Goal: Transaction & Acquisition: Purchase product/service

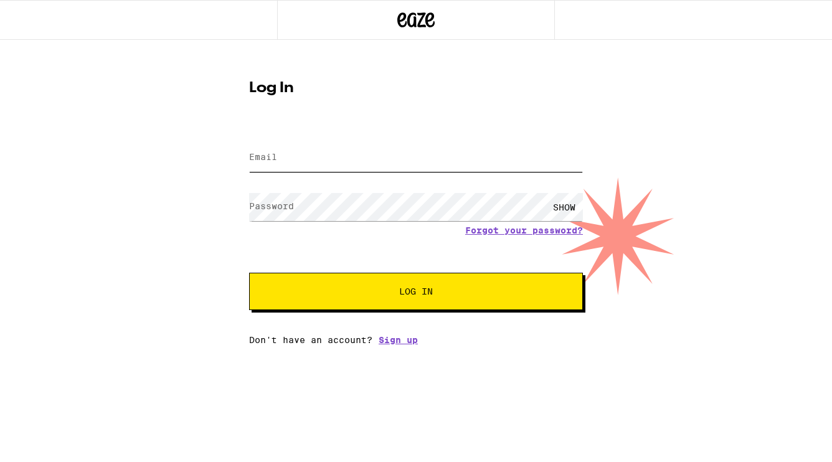
click at [289, 166] on input "Email" at bounding box center [416, 158] width 334 height 28
type input "markamato@aol.com"
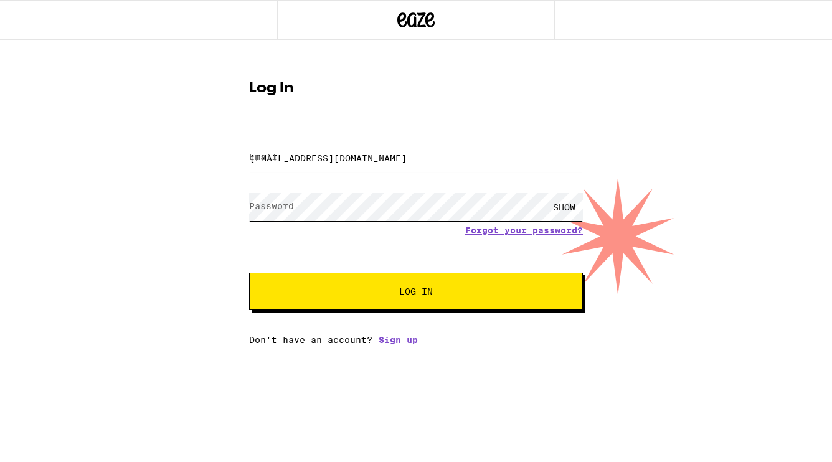
click at [416, 293] on button "Log In" at bounding box center [416, 291] width 334 height 37
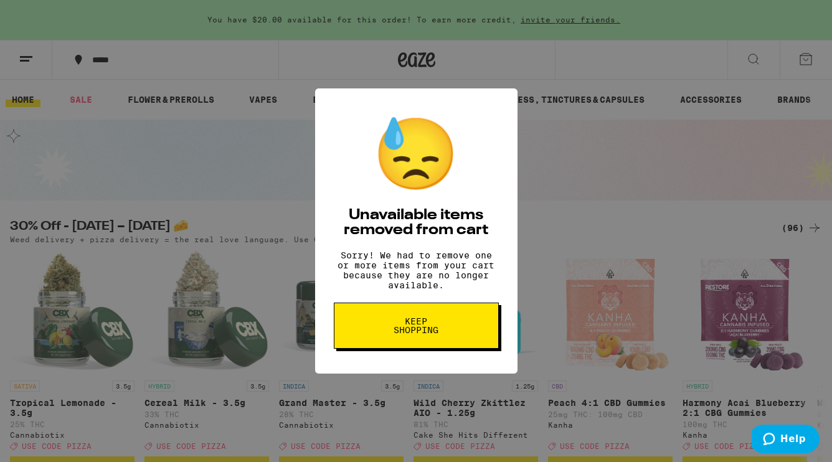
click at [457, 329] on button "Keep Shopping" at bounding box center [416, 326] width 165 height 46
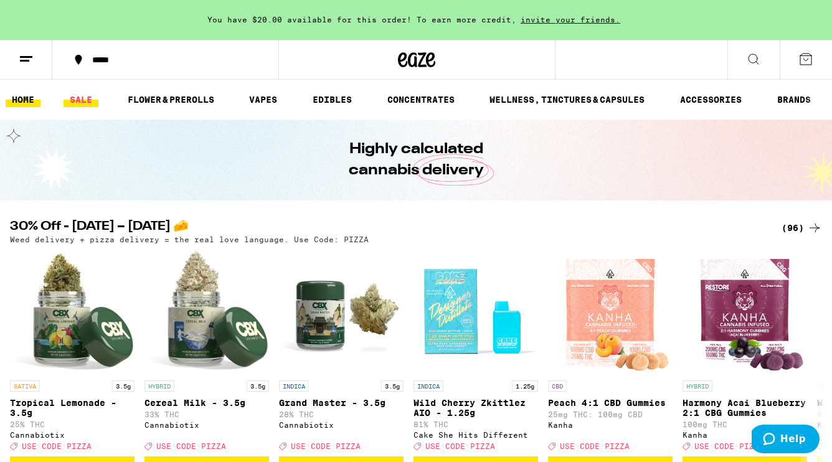
click at [80, 102] on link "SALE" at bounding box center [81, 99] width 35 height 15
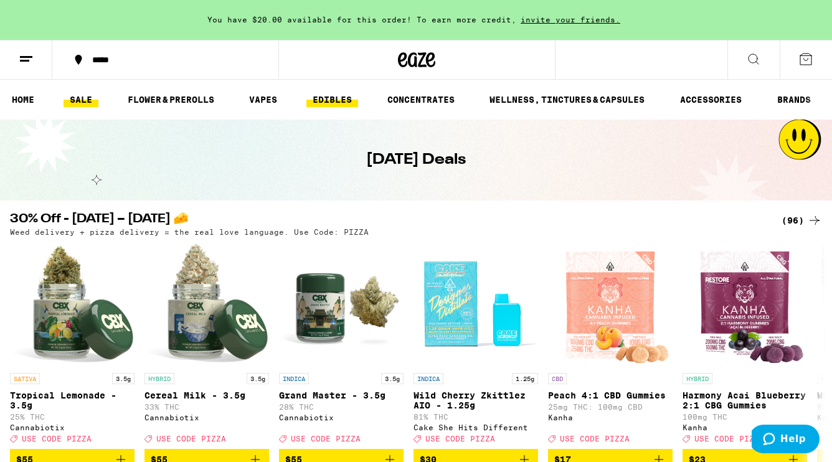
click at [330, 98] on link "EDIBLES" at bounding box center [333, 99] width 52 height 15
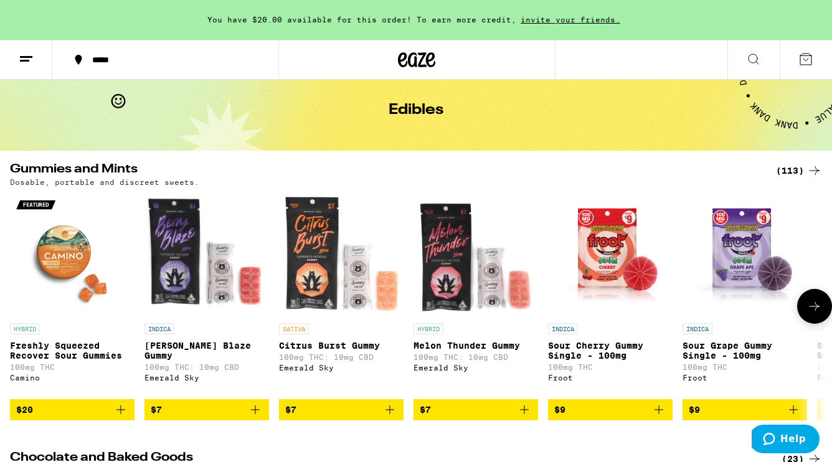
scroll to position [52, 0]
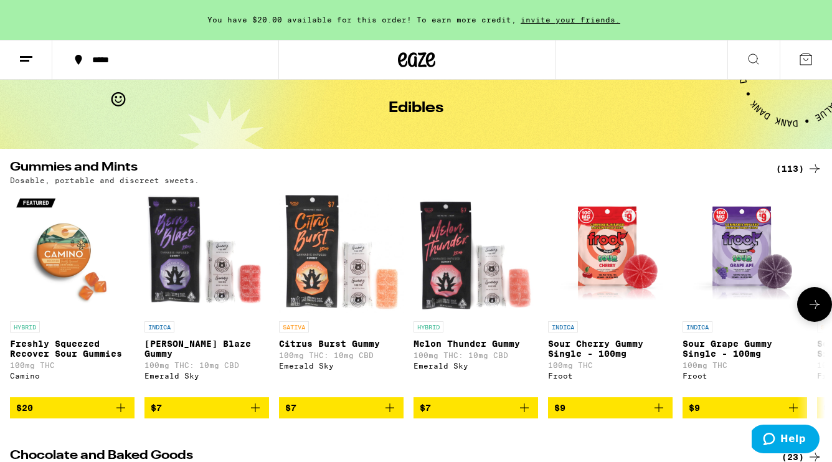
click at [813, 312] on icon at bounding box center [815, 304] width 15 height 15
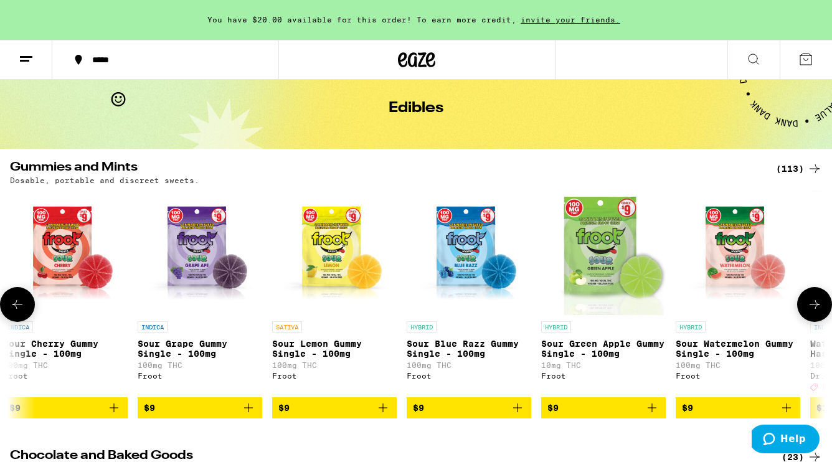
scroll to position [0, 677]
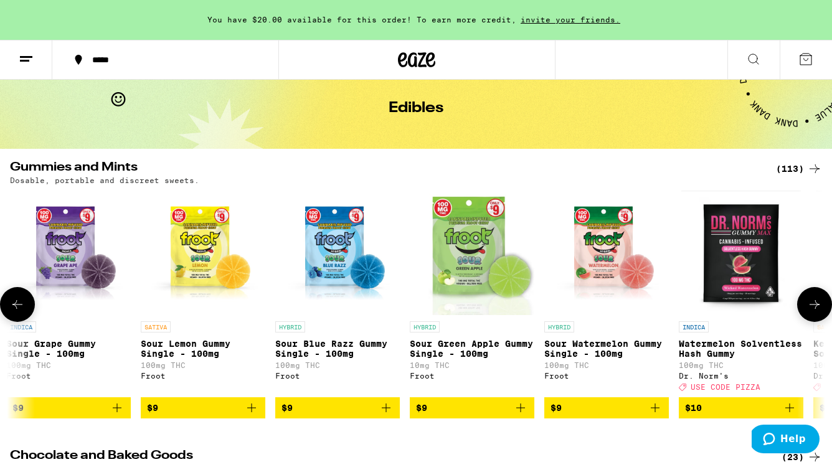
click at [813, 312] on icon at bounding box center [815, 304] width 15 height 15
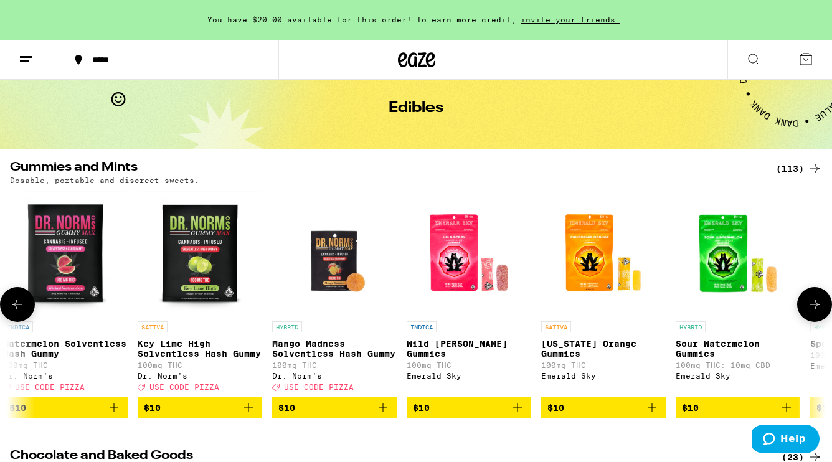
scroll to position [0, 1353]
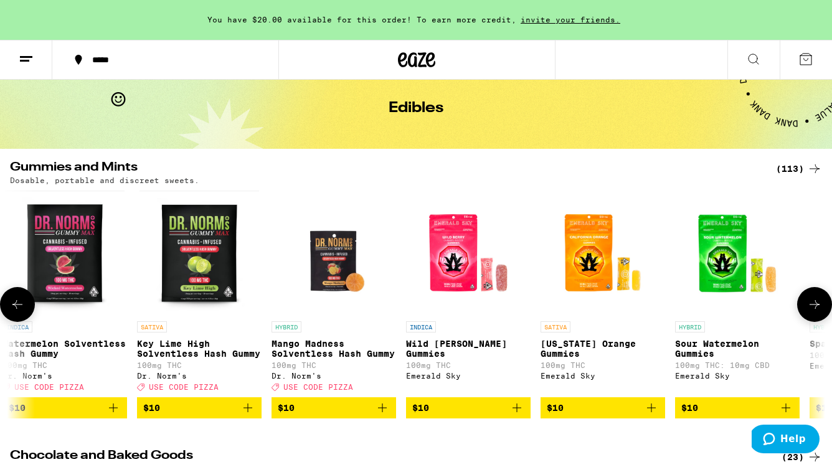
click at [813, 312] on icon at bounding box center [815, 304] width 15 height 15
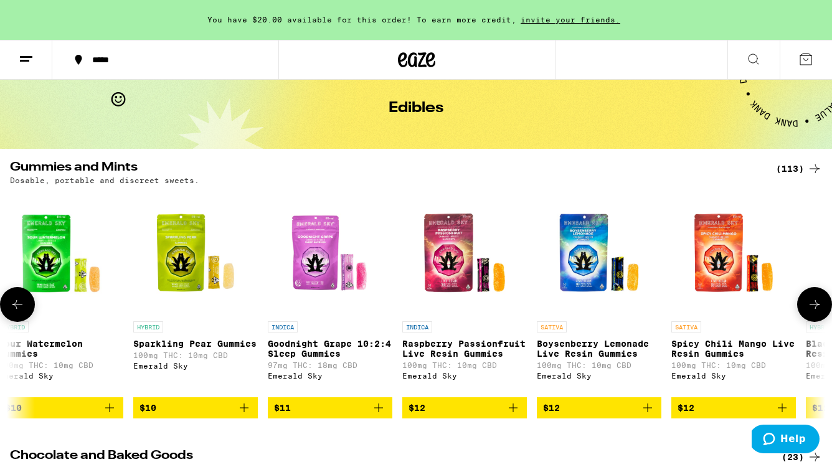
click at [813, 312] on icon at bounding box center [815, 304] width 15 height 15
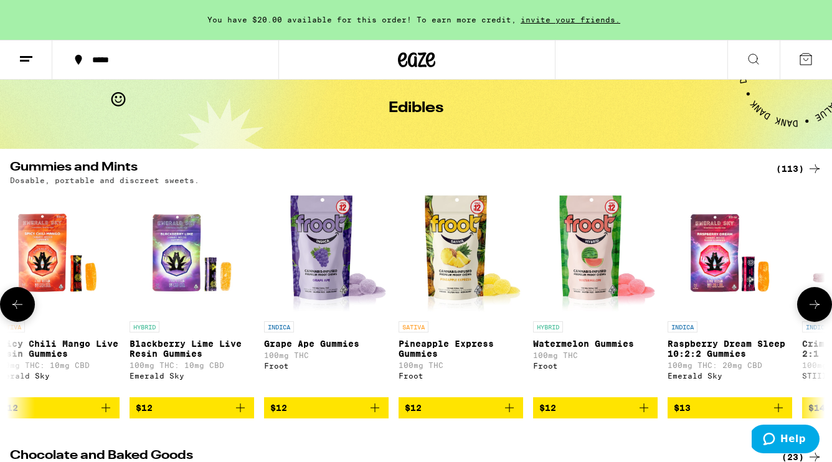
click at [813, 312] on icon at bounding box center [815, 304] width 15 height 15
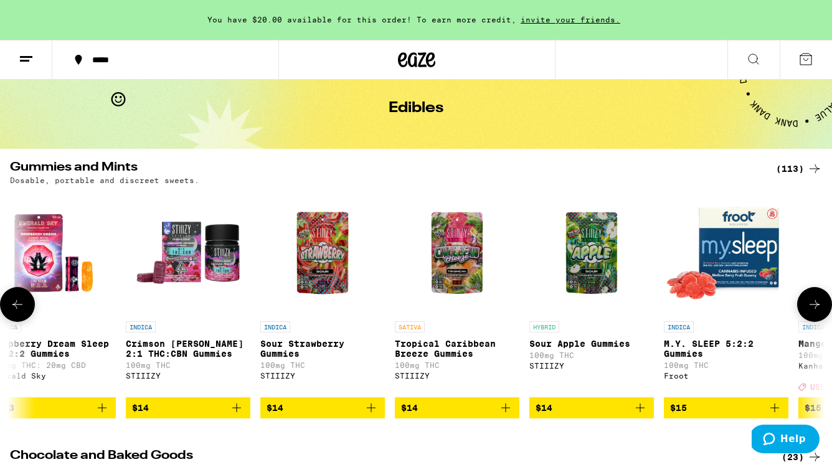
click at [813, 312] on icon at bounding box center [815, 304] width 15 height 15
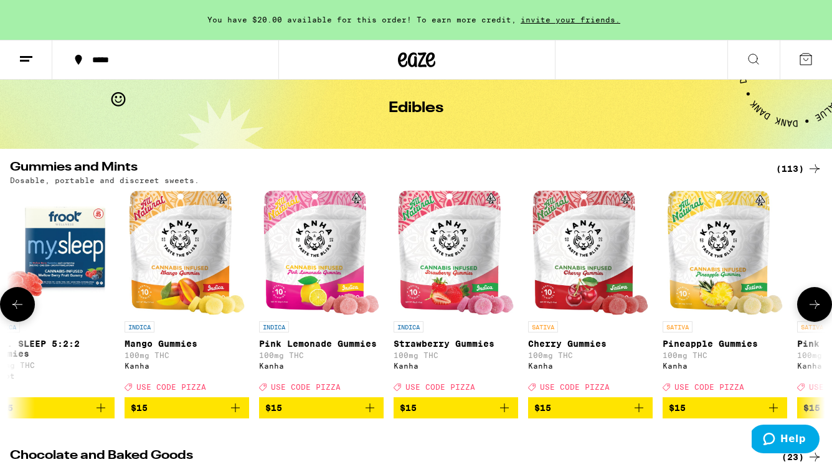
scroll to position [0, 0]
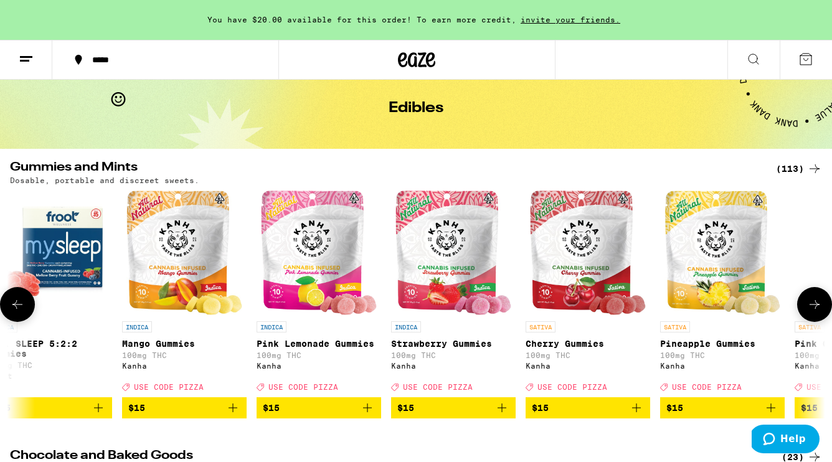
click at [813, 312] on icon at bounding box center [815, 304] width 15 height 15
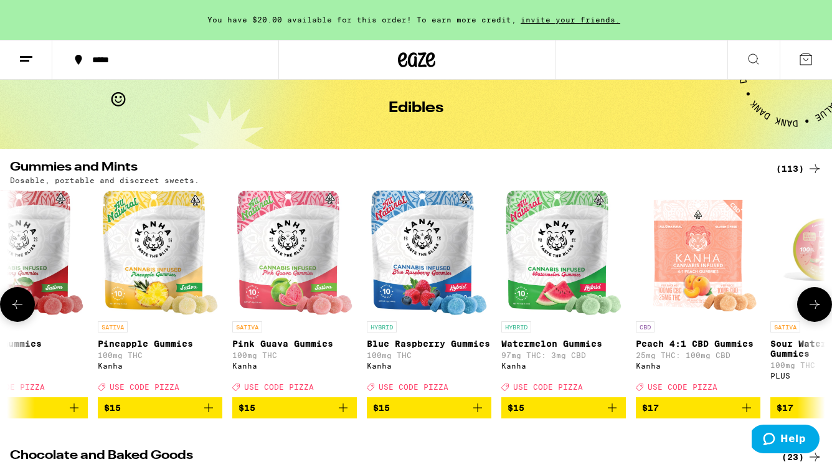
scroll to position [0, 4737]
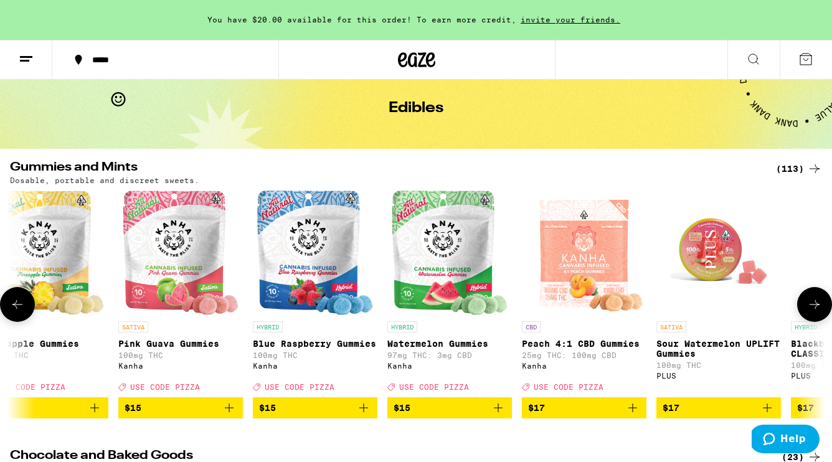
click at [813, 312] on icon at bounding box center [815, 304] width 15 height 15
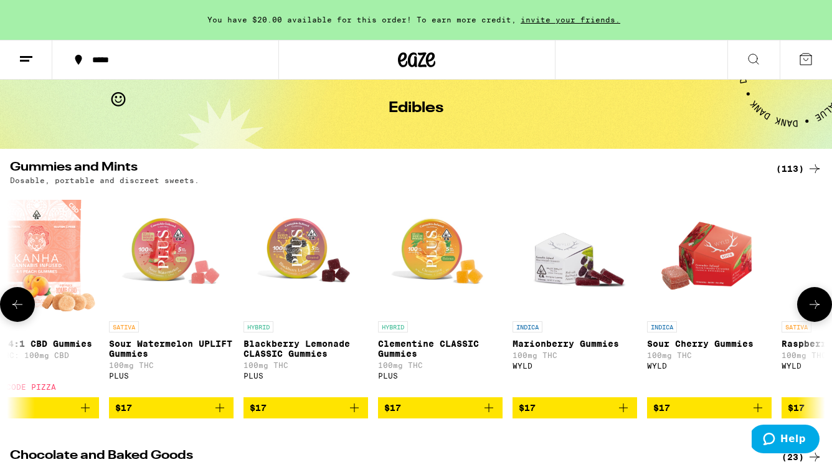
scroll to position [0, 5413]
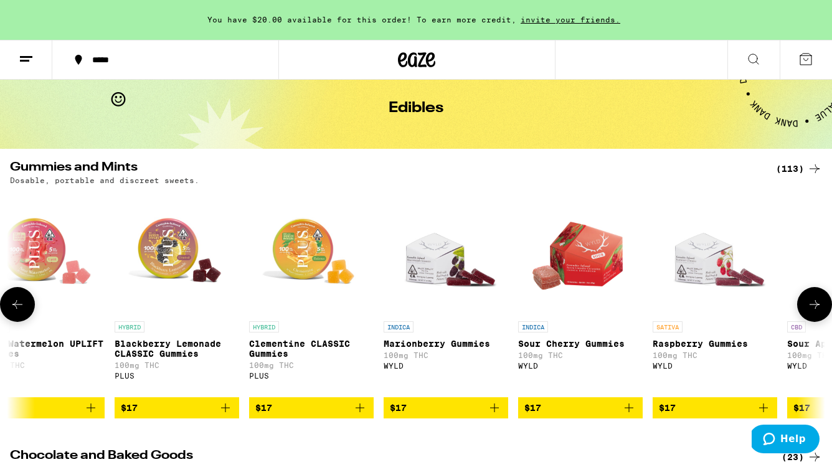
click at [813, 312] on icon at bounding box center [815, 304] width 15 height 15
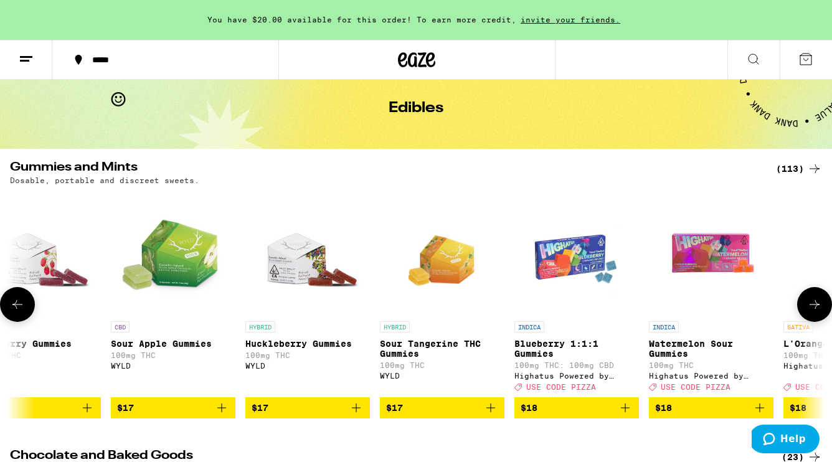
click at [813, 312] on icon at bounding box center [815, 304] width 15 height 15
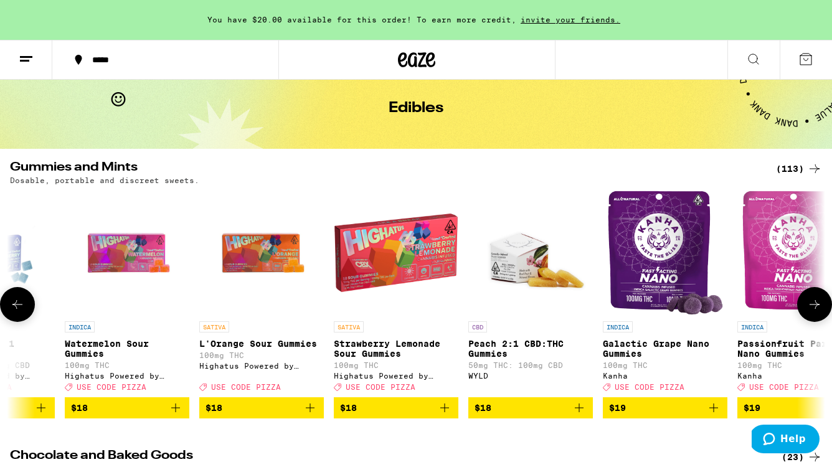
scroll to position [0, 6767]
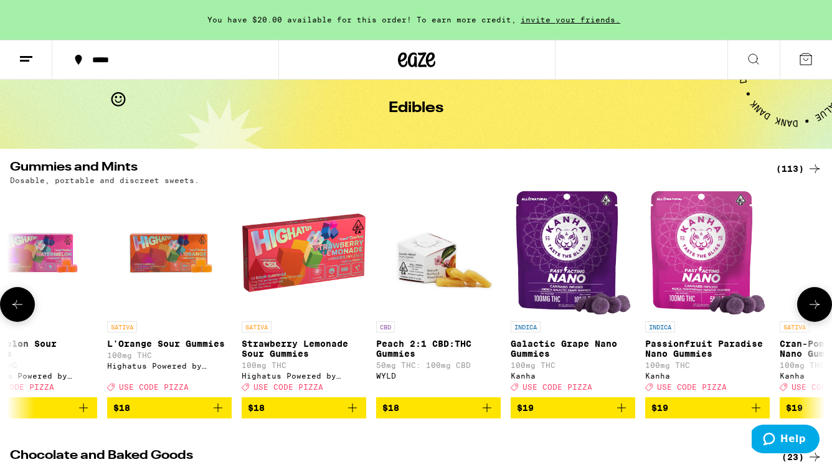
click at [813, 312] on icon at bounding box center [815, 304] width 15 height 15
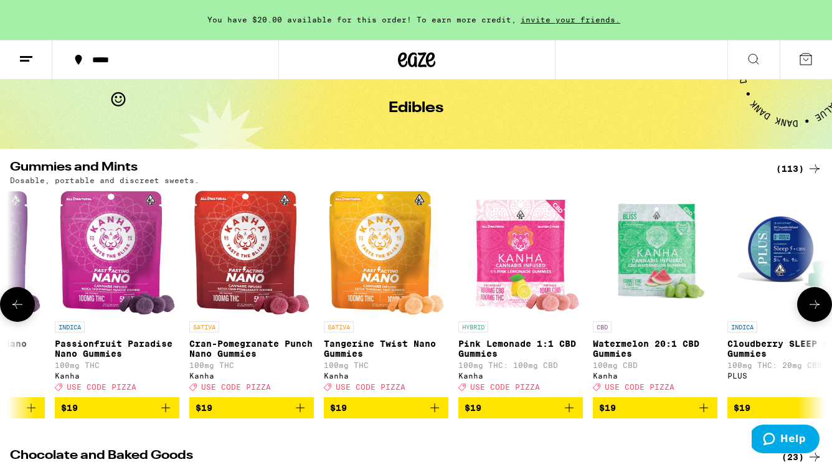
scroll to position [0, 7444]
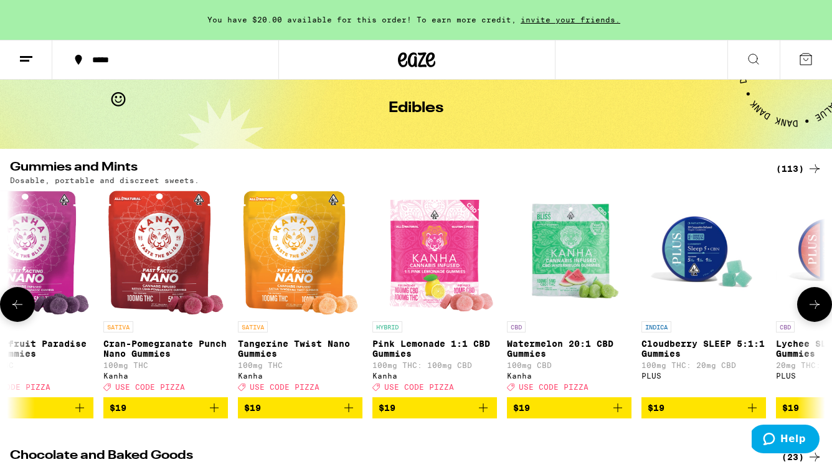
click at [813, 312] on icon at bounding box center [815, 304] width 15 height 15
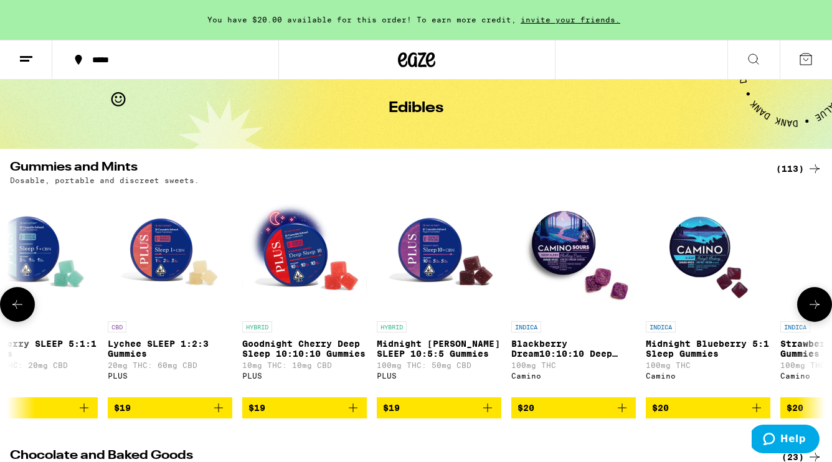
scroll to position [0, 8120]
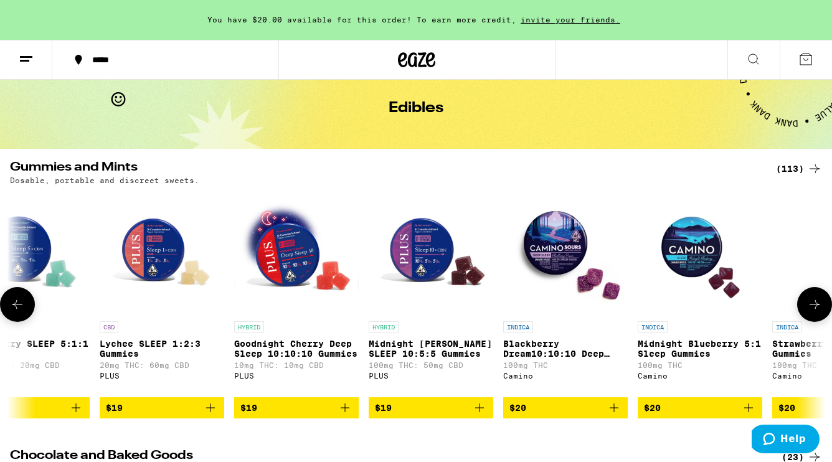
click at [813, 312] on icon at bounding box center [815, 304] width 15 height 15
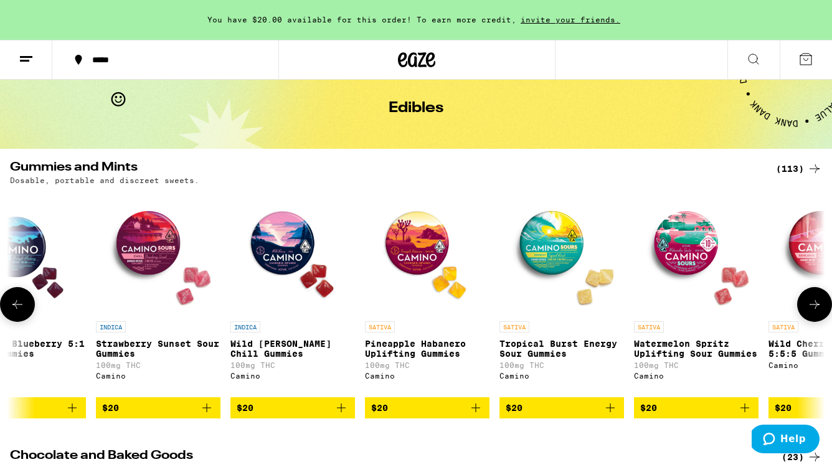
click at [813, 312] on icon at bounding box center [815, 304] width 15 height 15
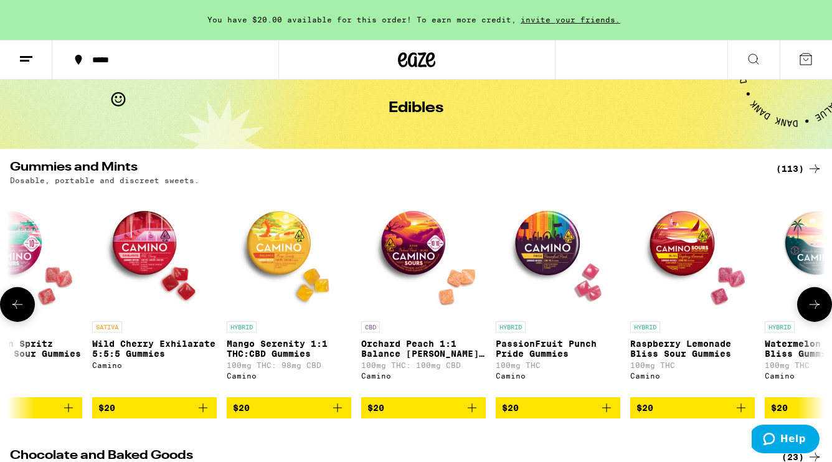
click at [813, 312] on icon at bounding box center [815, 304] width 15 height 15
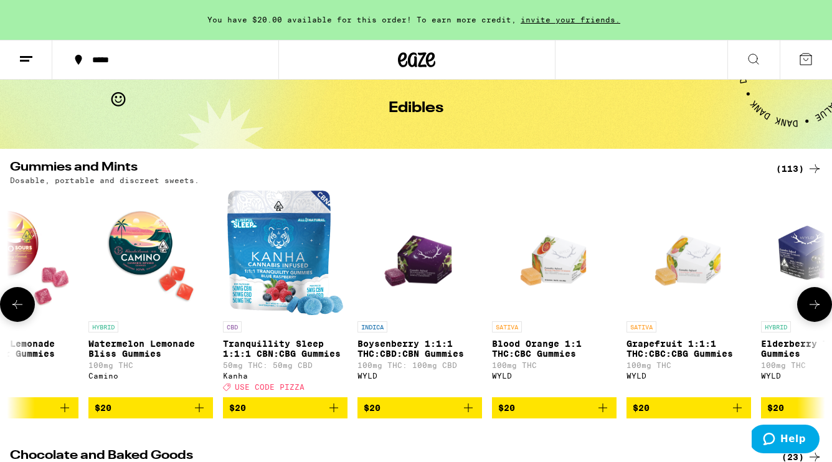
click at [813, 312] on icon at bounding box center [815, 304] width 15 height 15
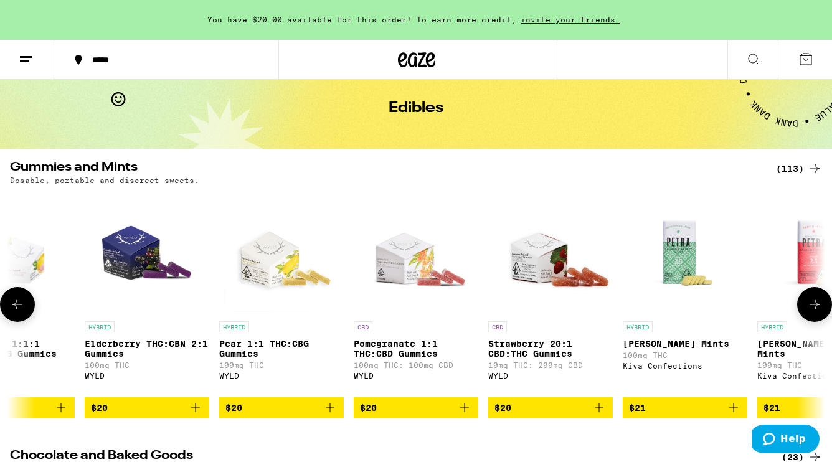
click at [813, 312] on icon at bounding box center [815, 304] width 15 height 15
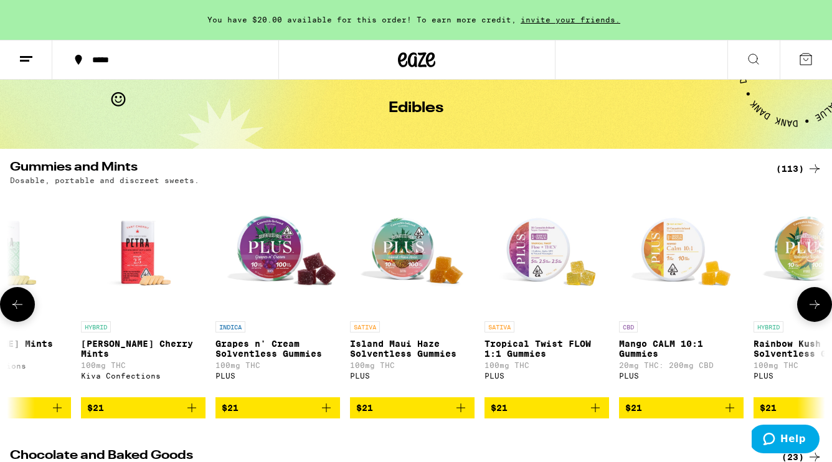
click at [813, 312] on icon at bounding box center [815, 304] width 15 height 15
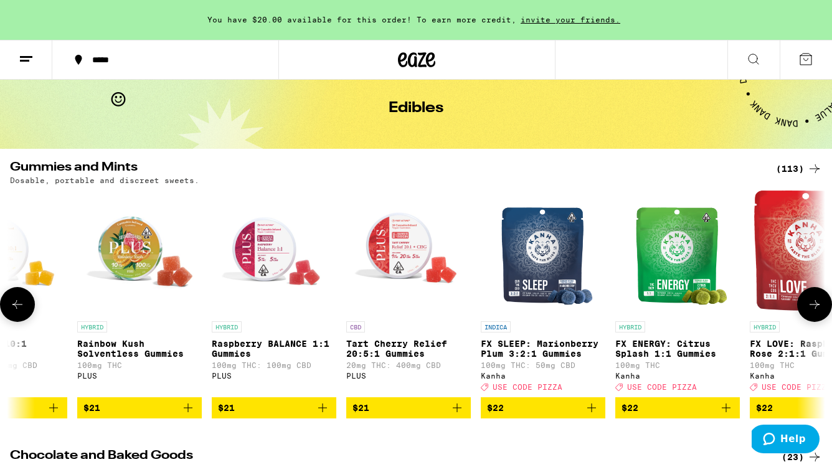
click at [813, 312] on icon at bounding box center [815, 304] width 15 height 15
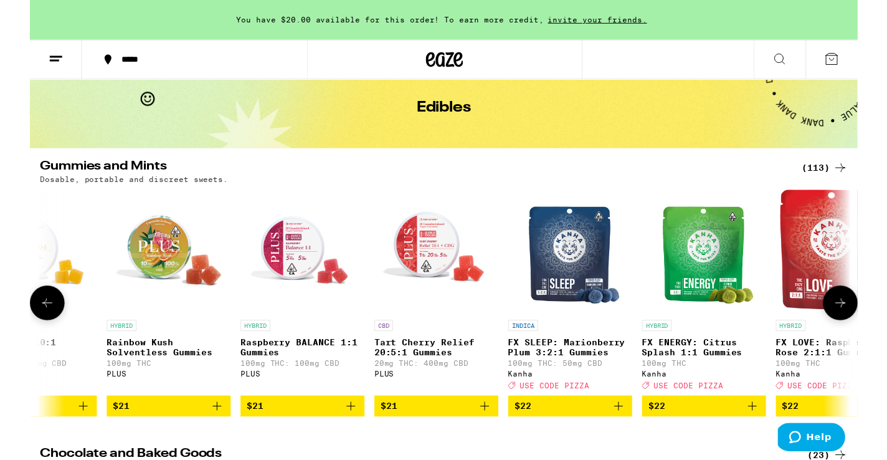
scroll to position [0, 12857]
